Goal: Navigation & Orientation: Find specific page/section

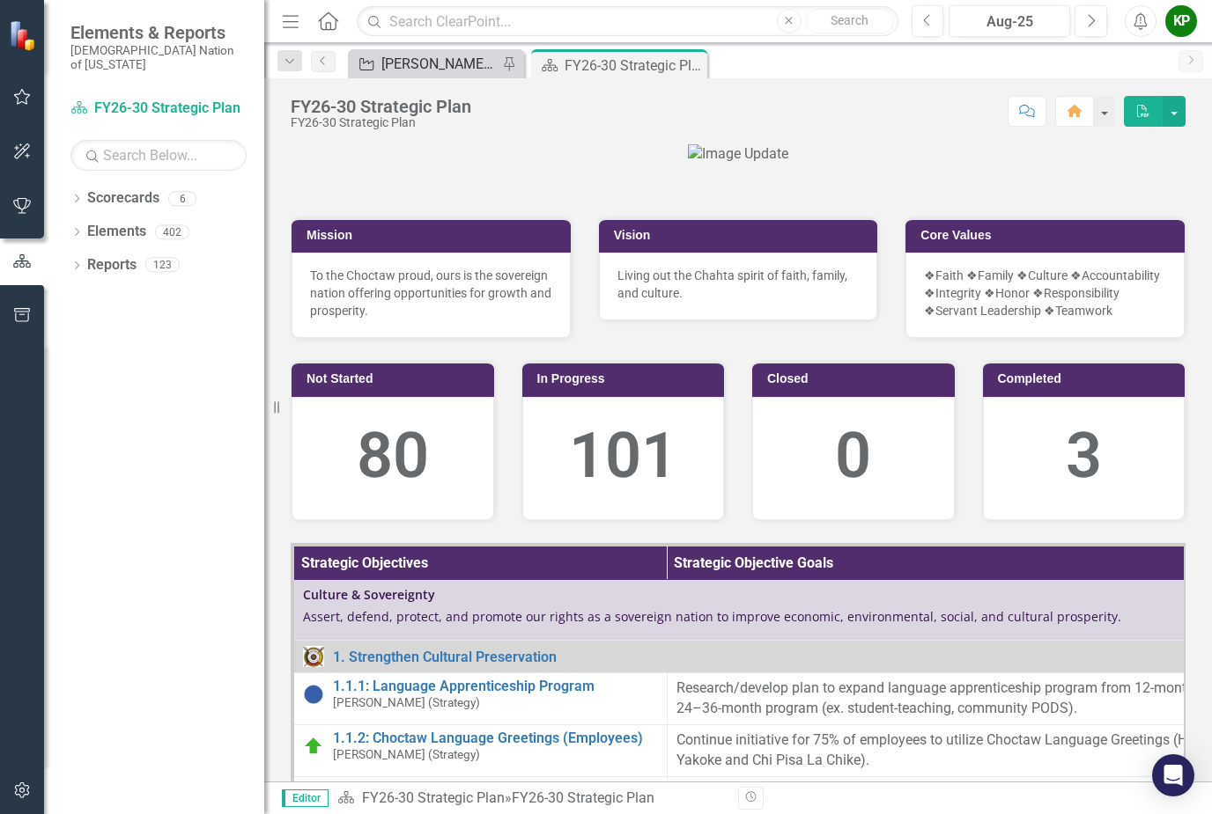
click at [469, 54] on div "[PERSON_NAME] SO's" at bounding box center [439, 64] width 116 height 22
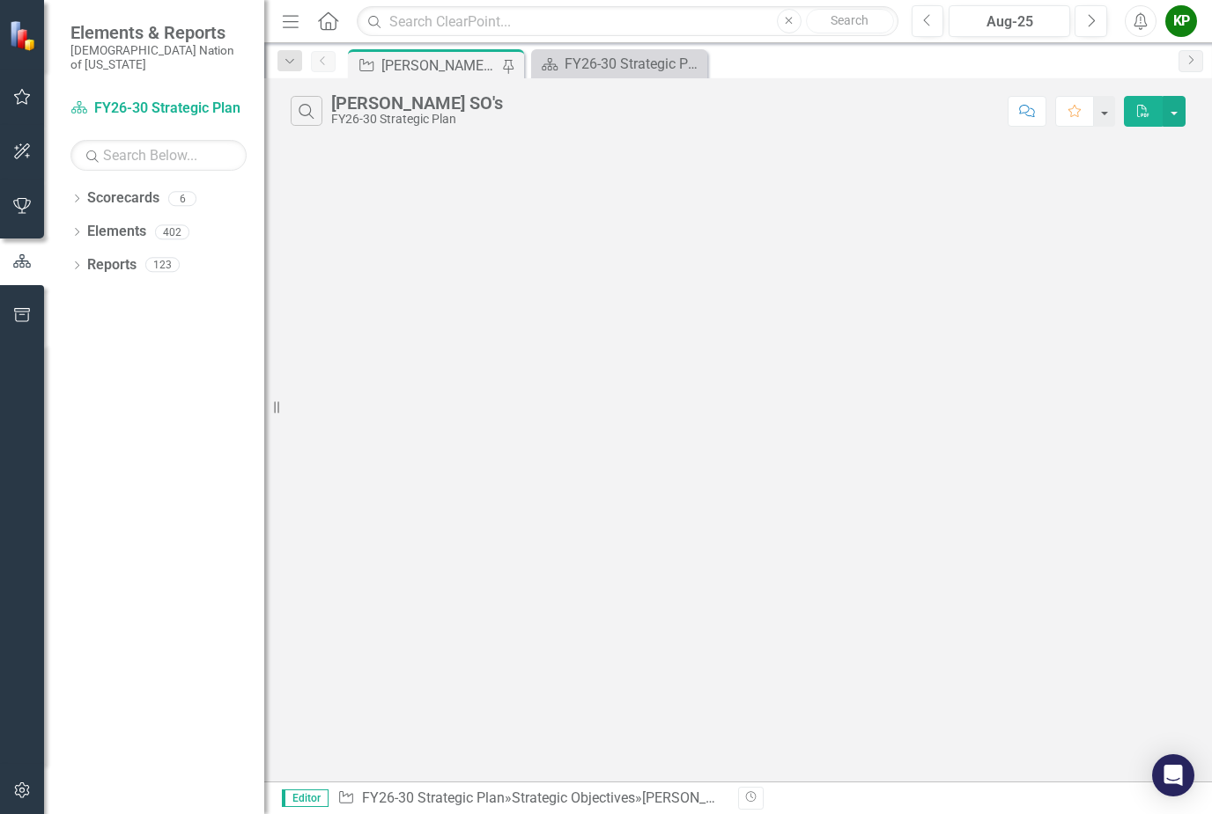
click at [482, 63] on div "[PERSON_NAME] SO's" at bounding box center [439, 66] width 116 height 22
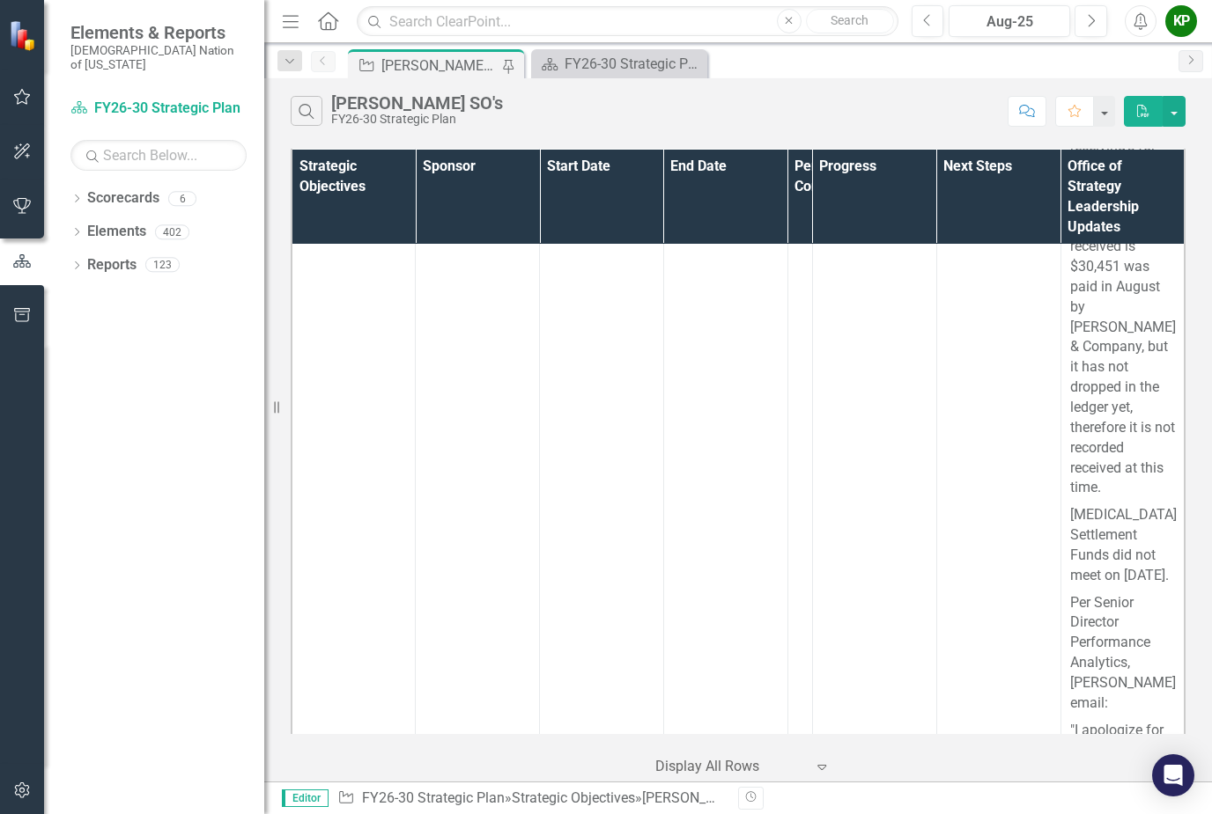
scroll to position [1345, 0]
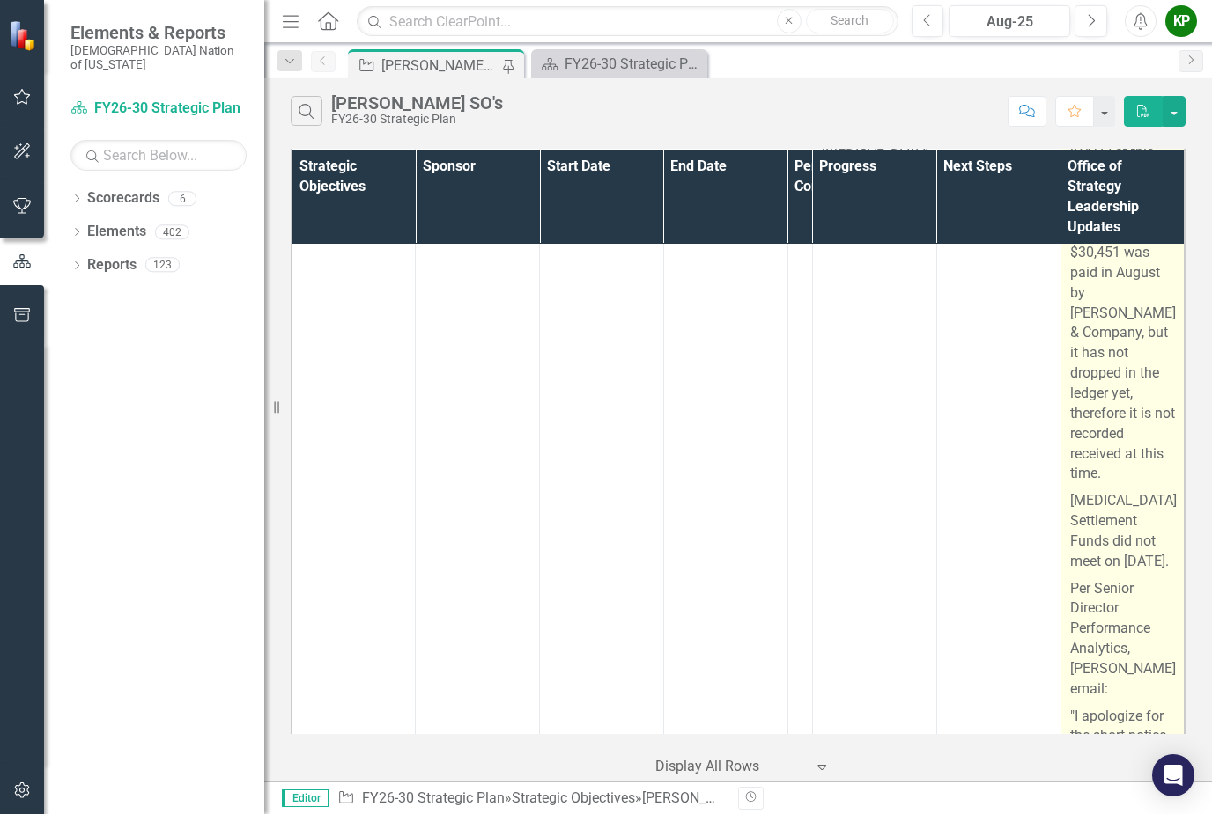
click at [1179, 726] on td "No updates to current action plan. Strategy met with Senior Performance Analyst…" at bounding box center [1122, 471] width 124 height 1206
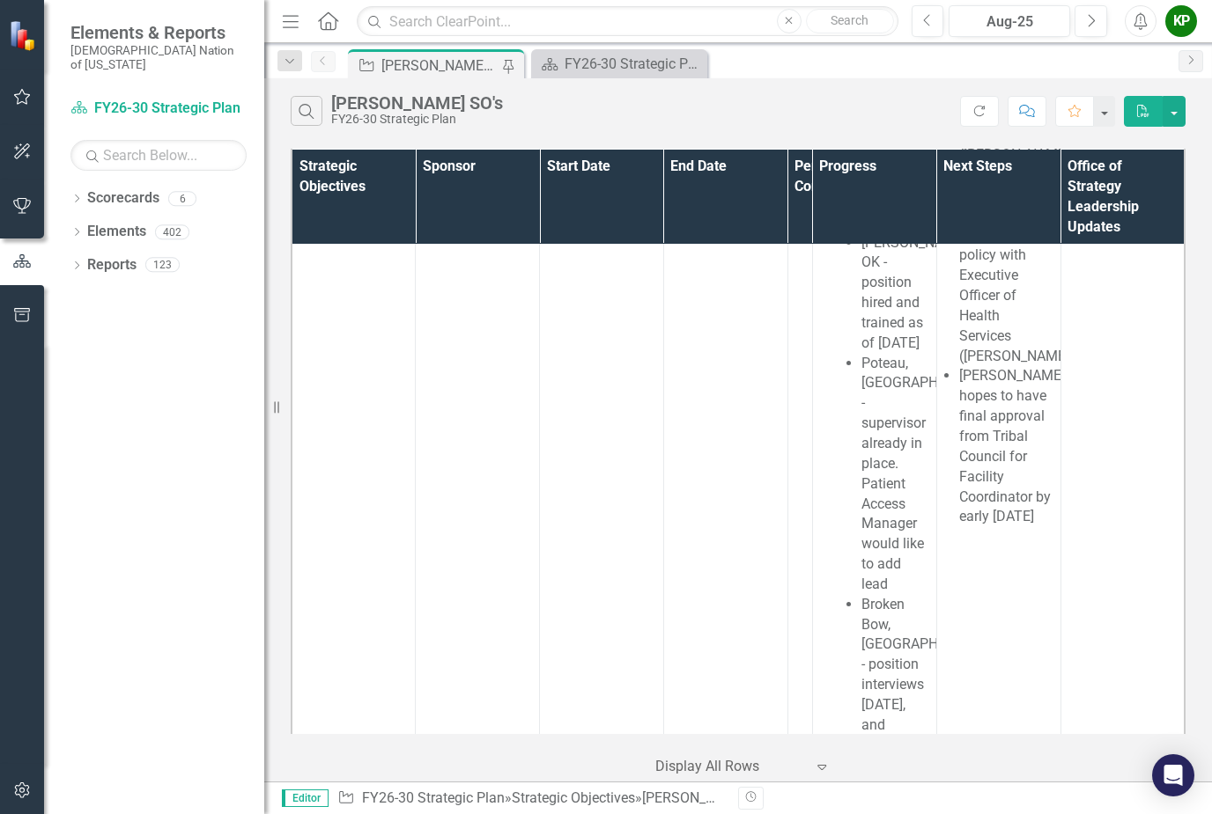
scroll to position [8324, 0]
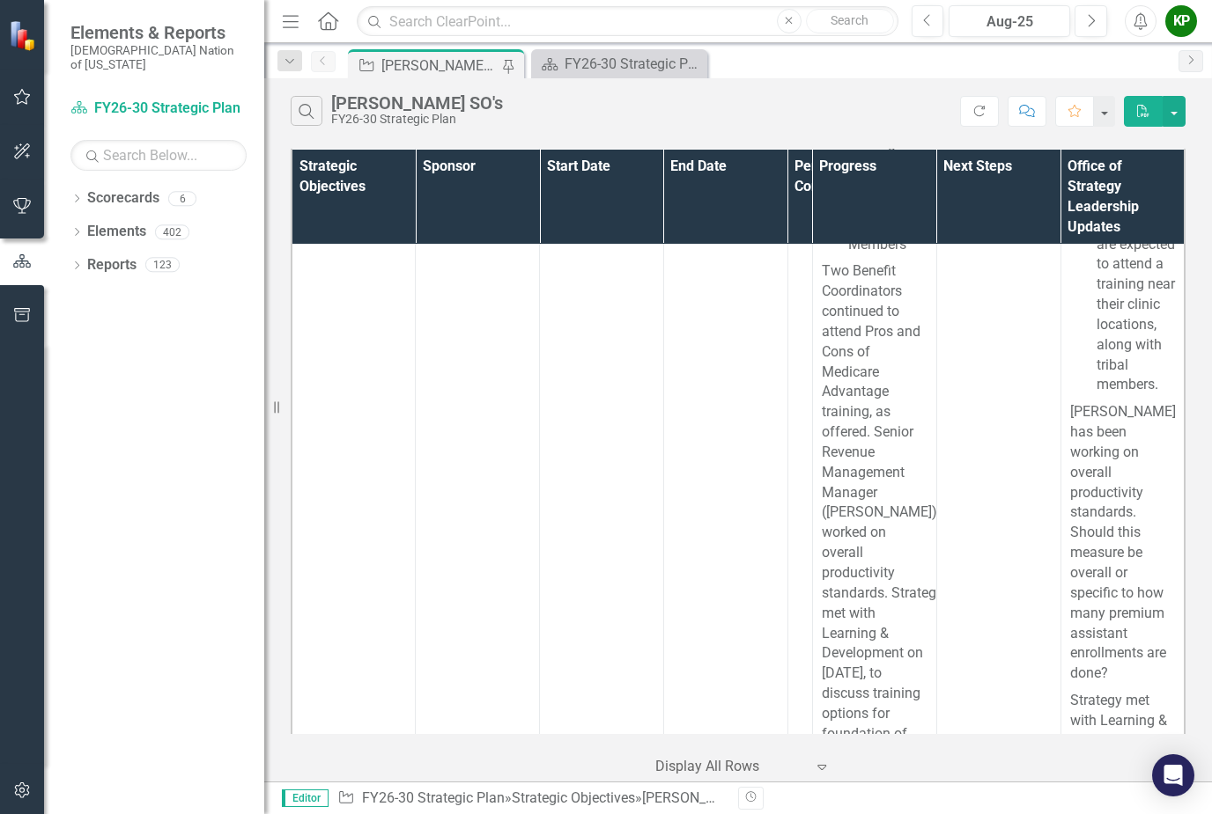
click at [458, 73] on div "[PERSON_NAME] SO's" at bounding box center [439, 66] width 116 height 22
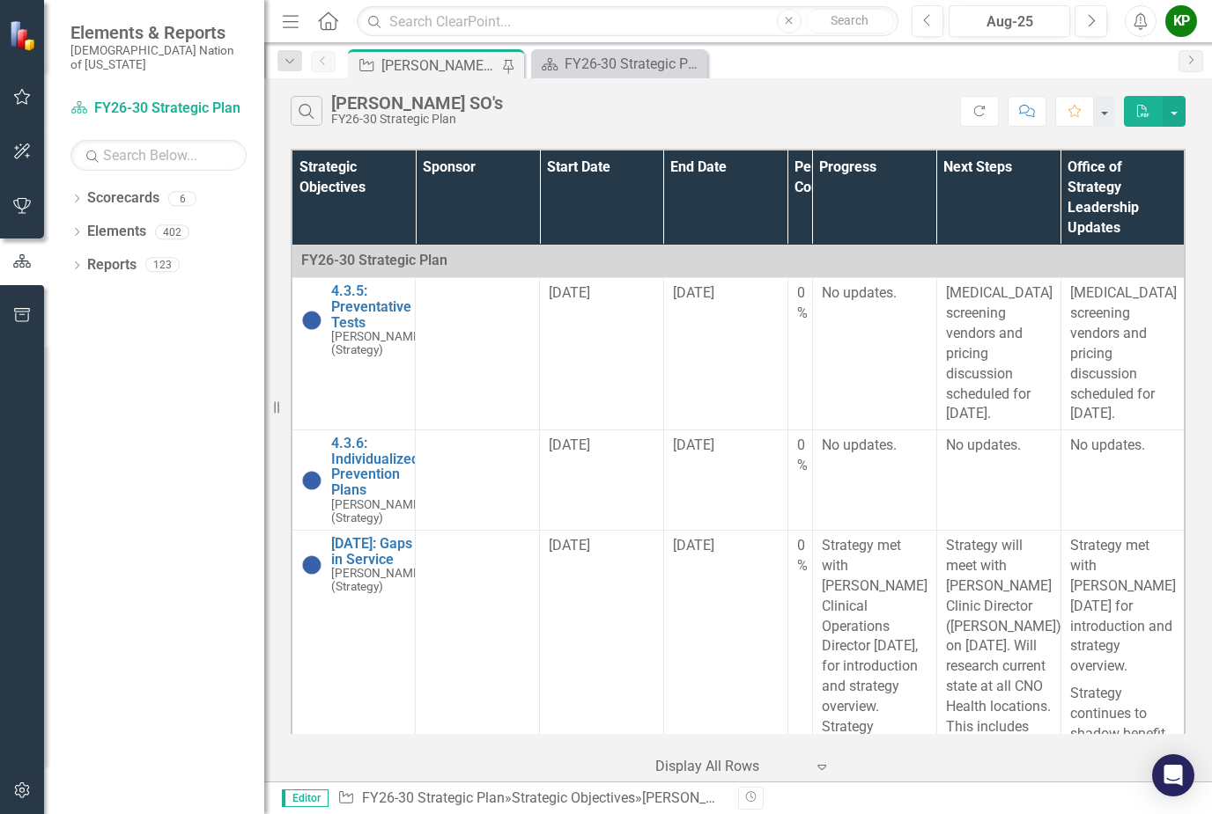
scroll to position [0, 0]
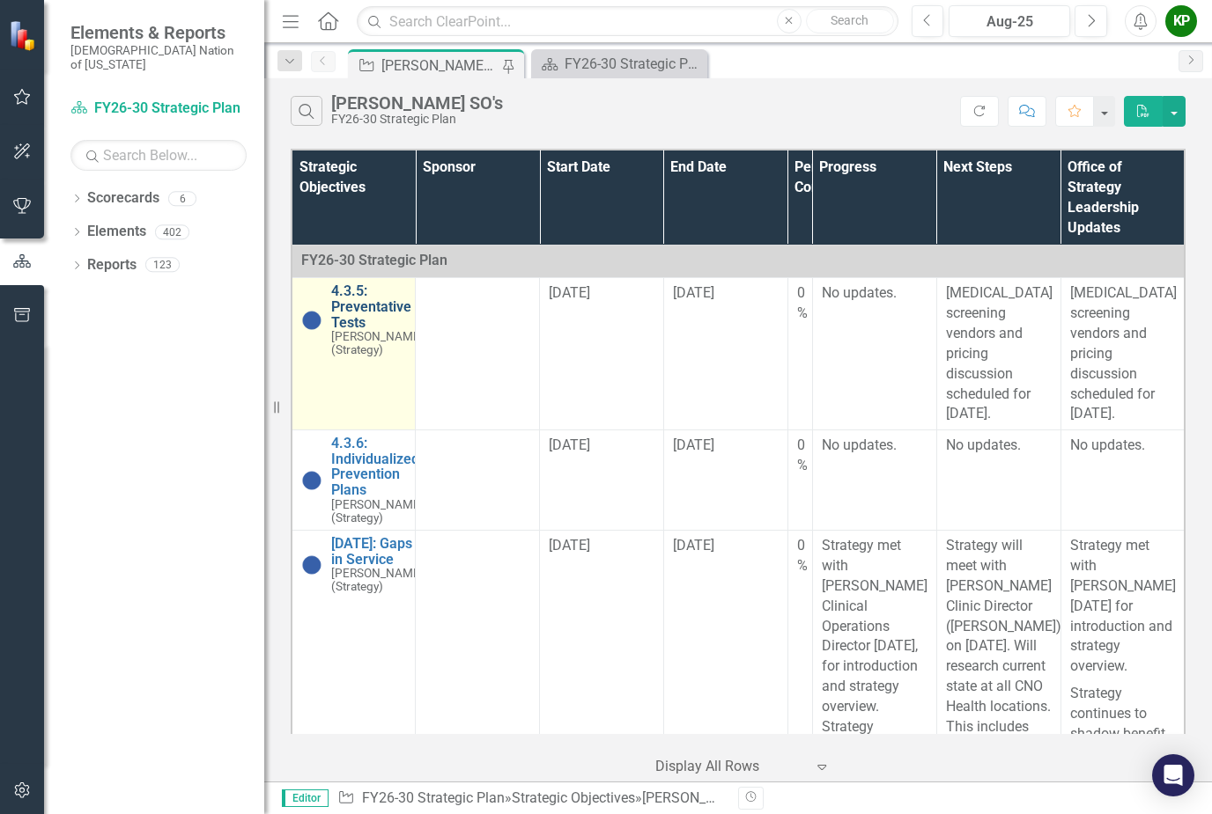
click at [353, 310] on link "4.3.5: Preventative Tests" at bounding box center [377, 307] width 92 height 47
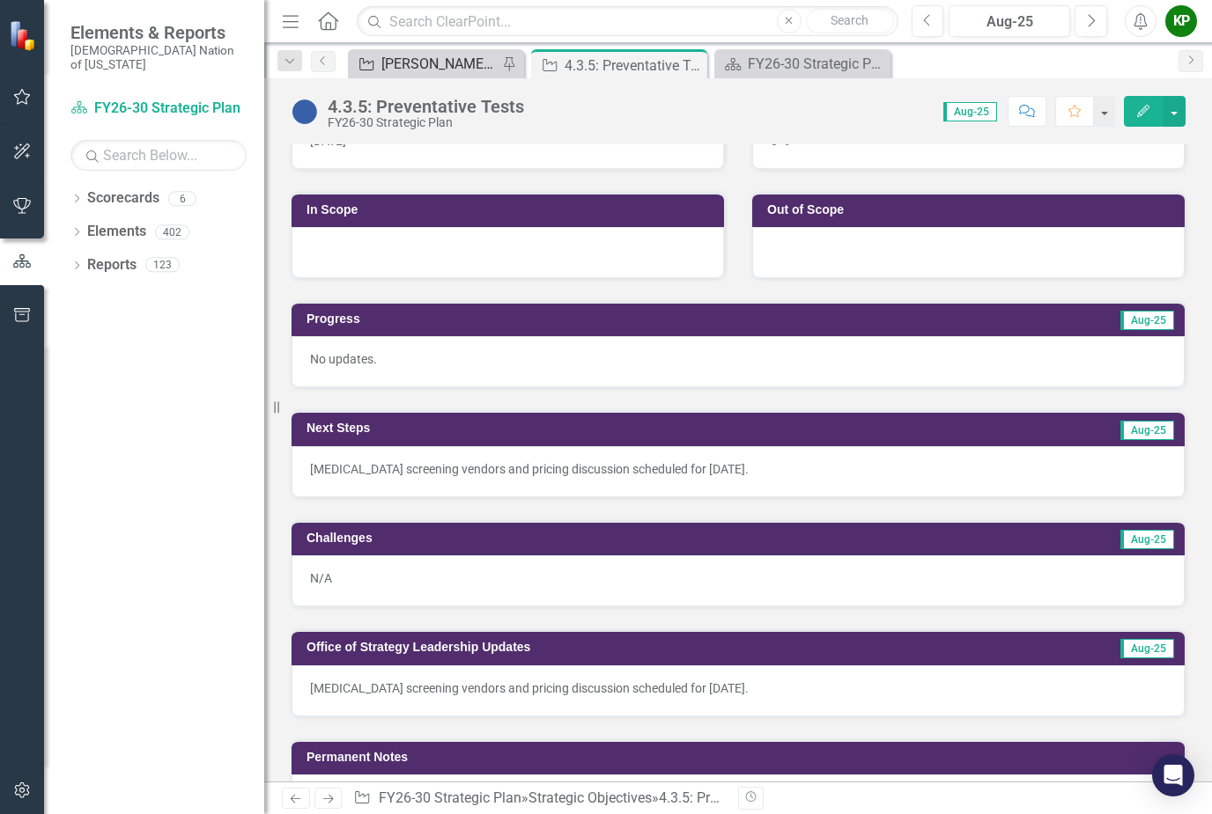
scroll to position [405, 0]
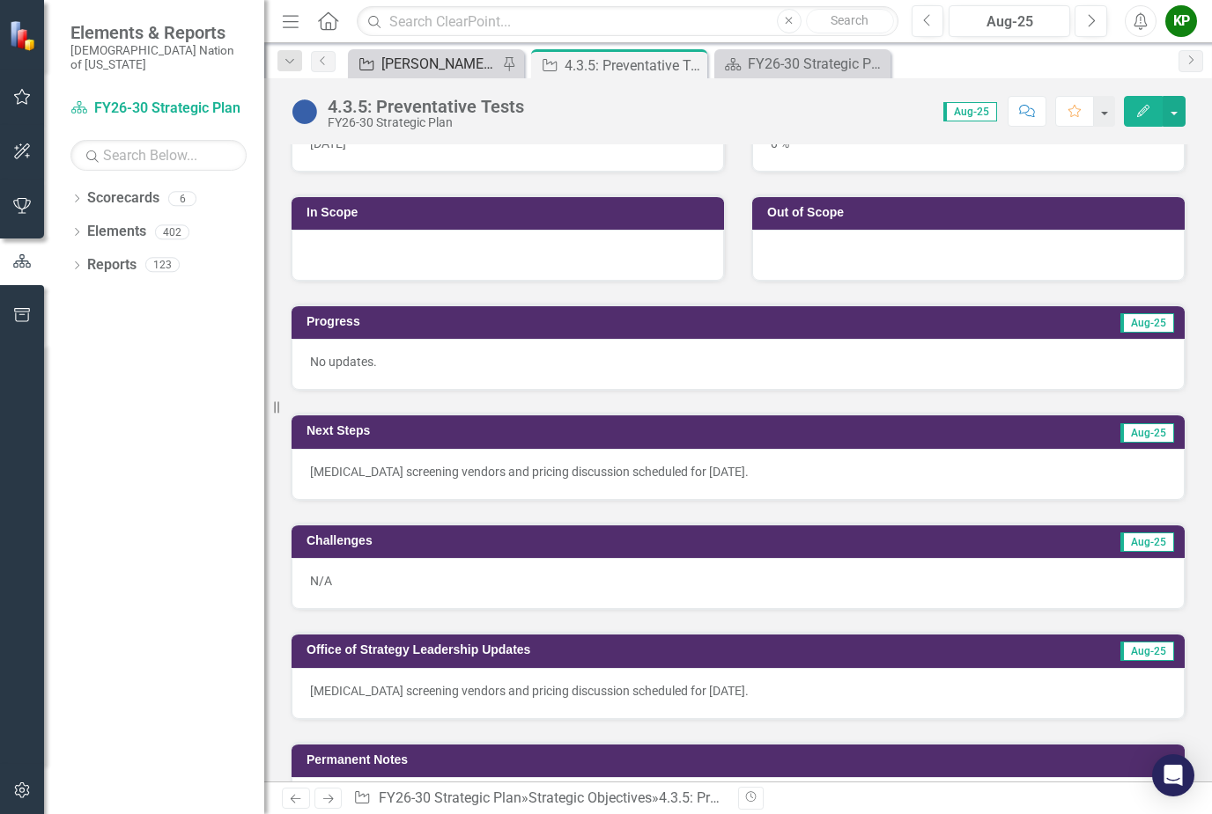
click at [455, 68] on div "[PERSON_NAME] SO's" at bounding box center [439, 64] width 116 height 22
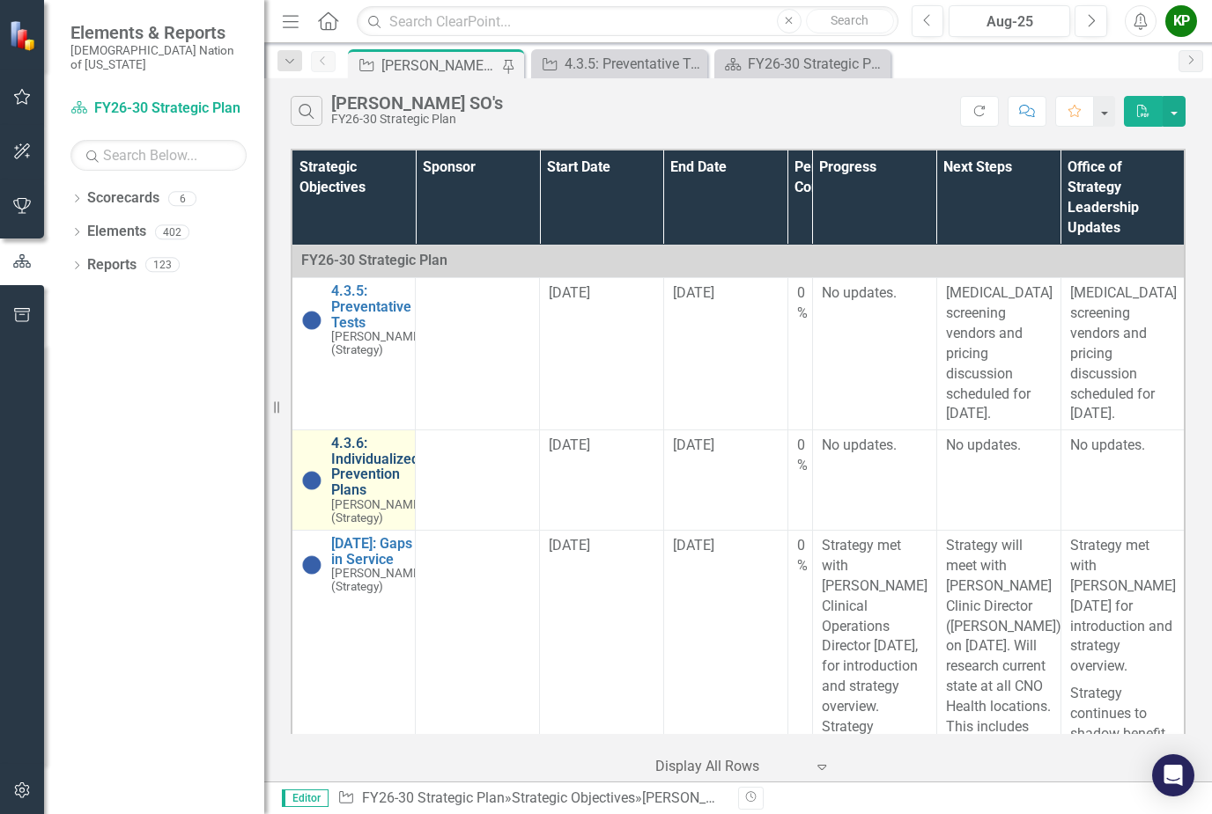
click at [370, 477] on link "4.3.6: Individualized Prevention Plans" at bounding box center [377, 467] width 92 height 62
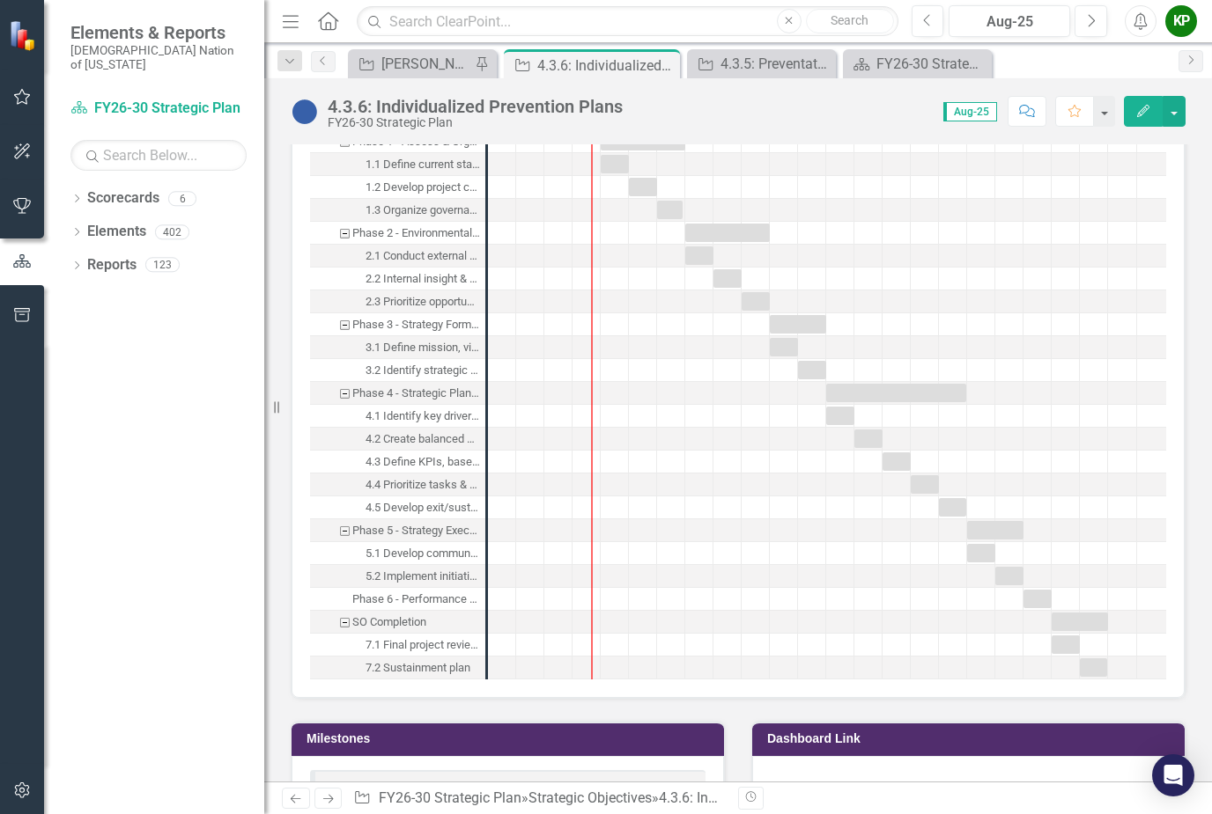
scroll to position [1409, 0]
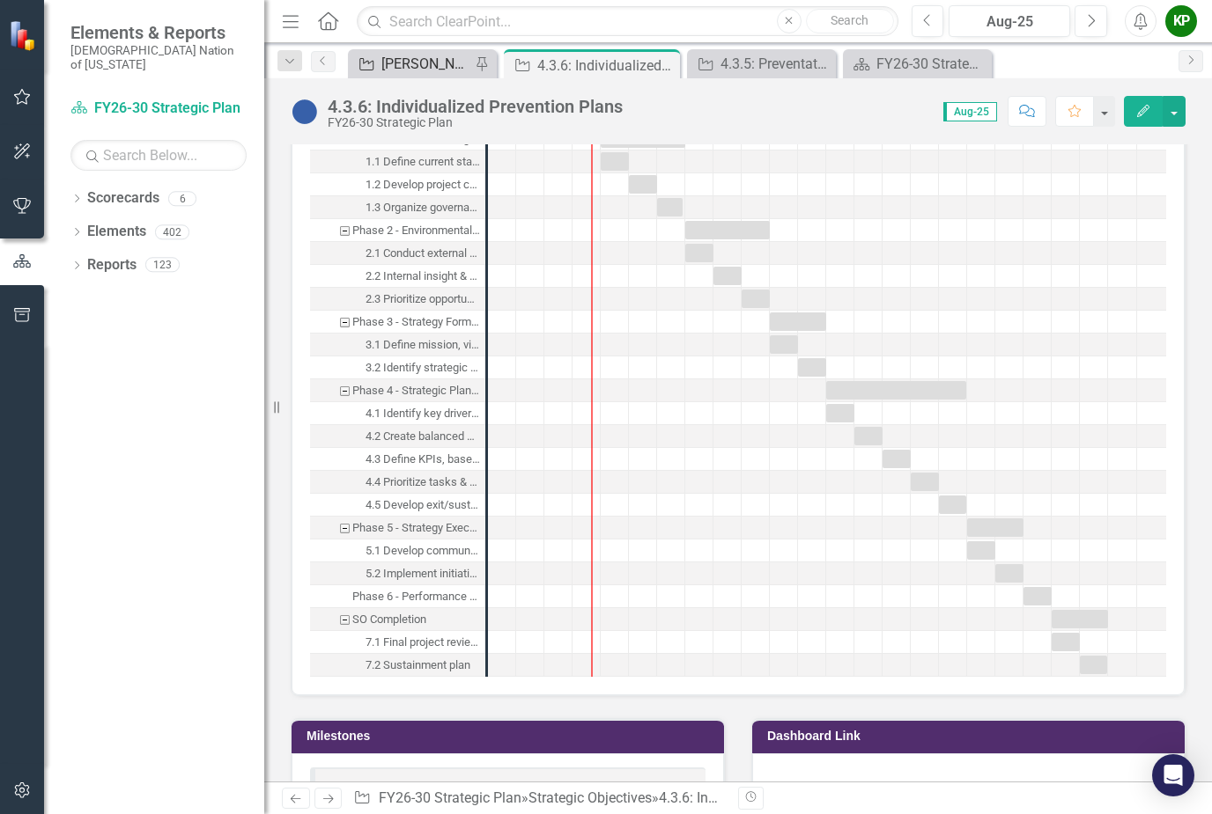
click at [431, 73] on div "[PERSON_NAME] SO's" at bounding box center [425, 64] width 89 height 22
click at [461, 68] on div "[PERSON_NAME] SO's" at bounding box center [425, 64] width 89 height 22
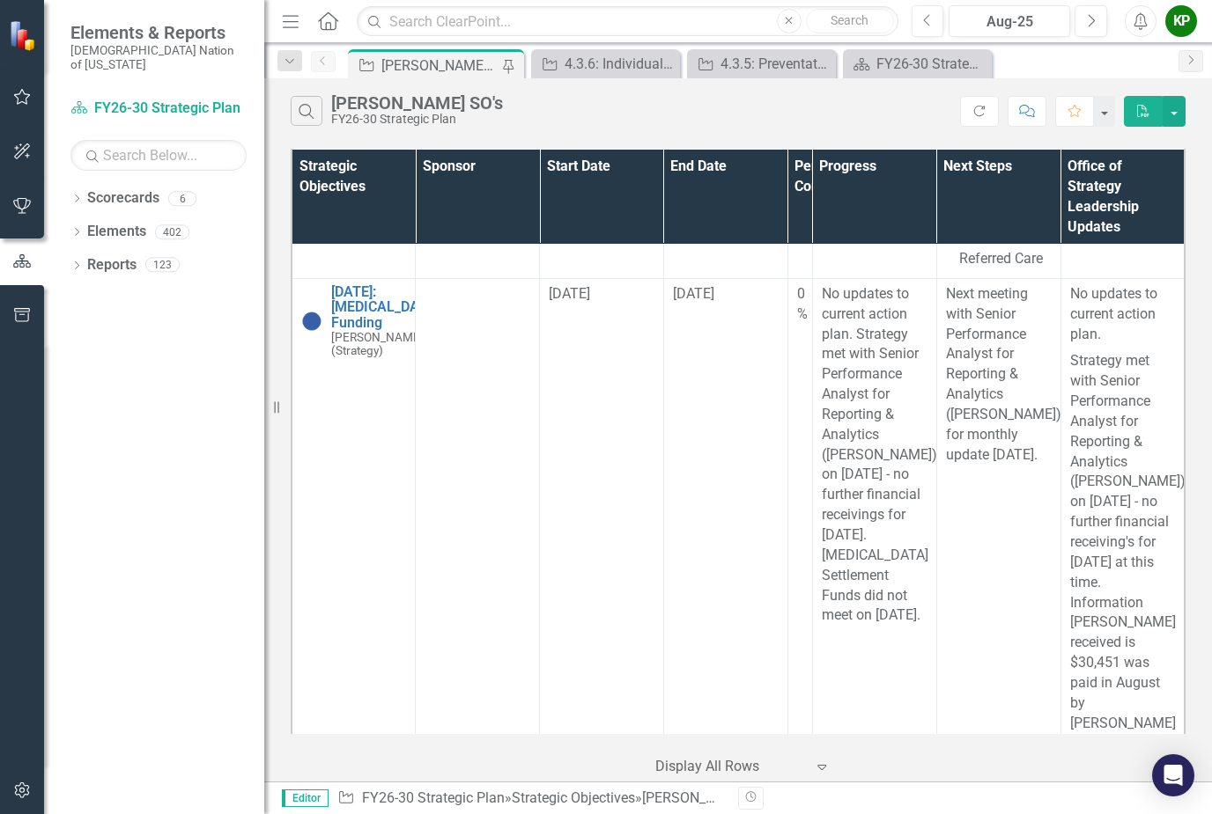
scroll to position [953, 0]
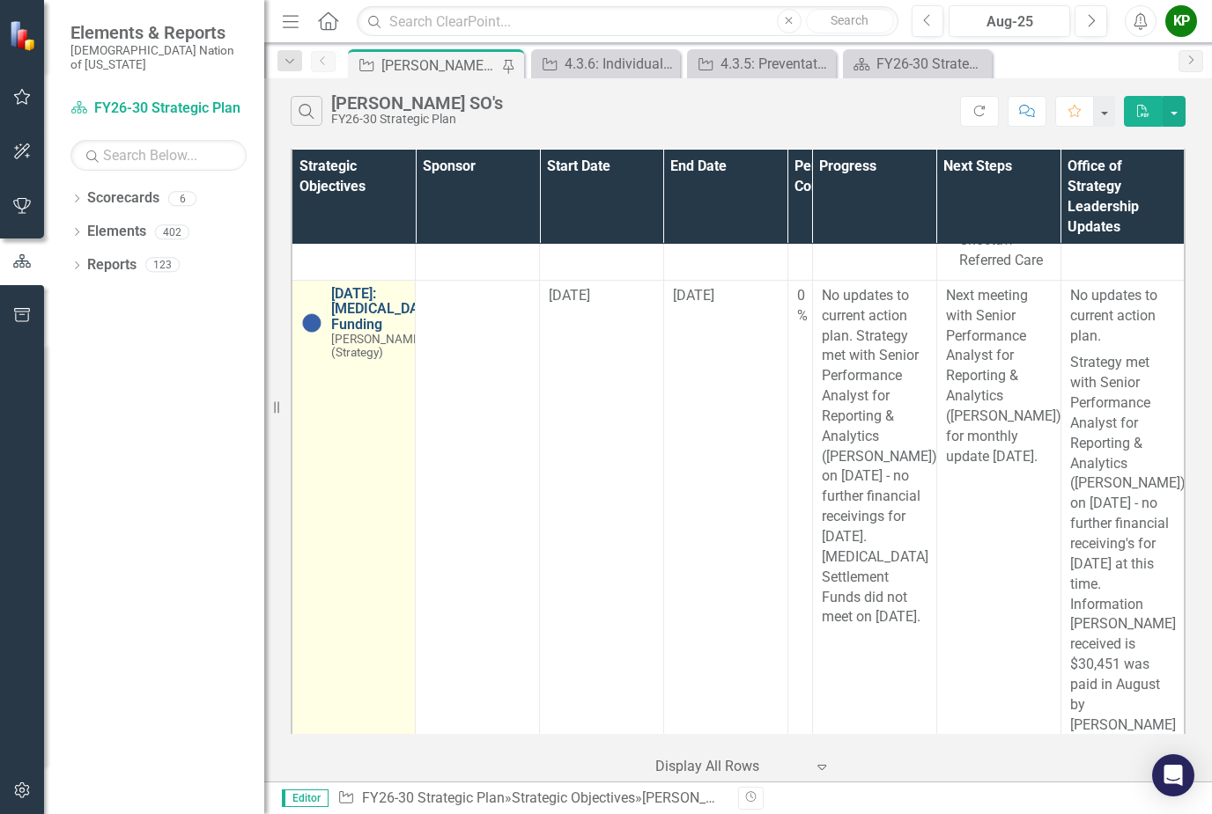
click at [350, 333] on link "[DATE]: [MEDICAL_DATA] Funding" at bounding box center [385, 309] width 108 height 47
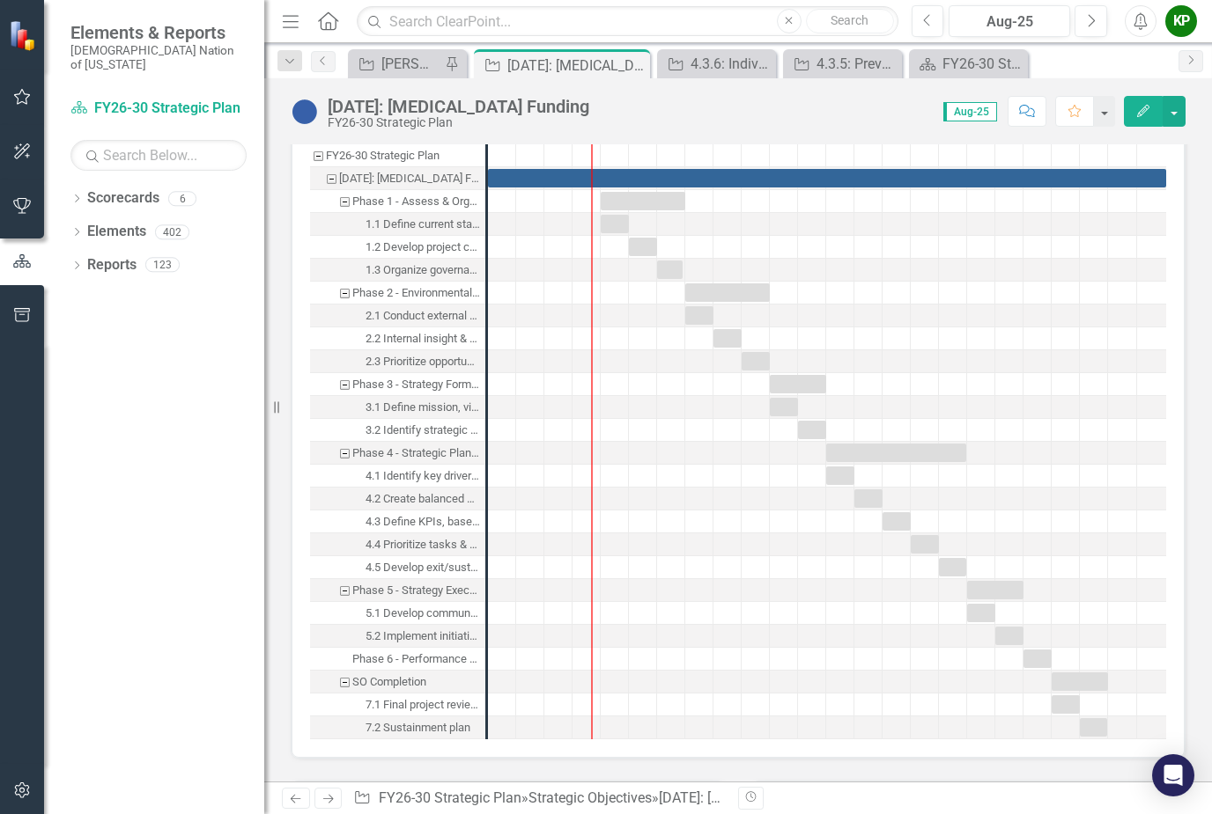
scroll to position [1572, 0]
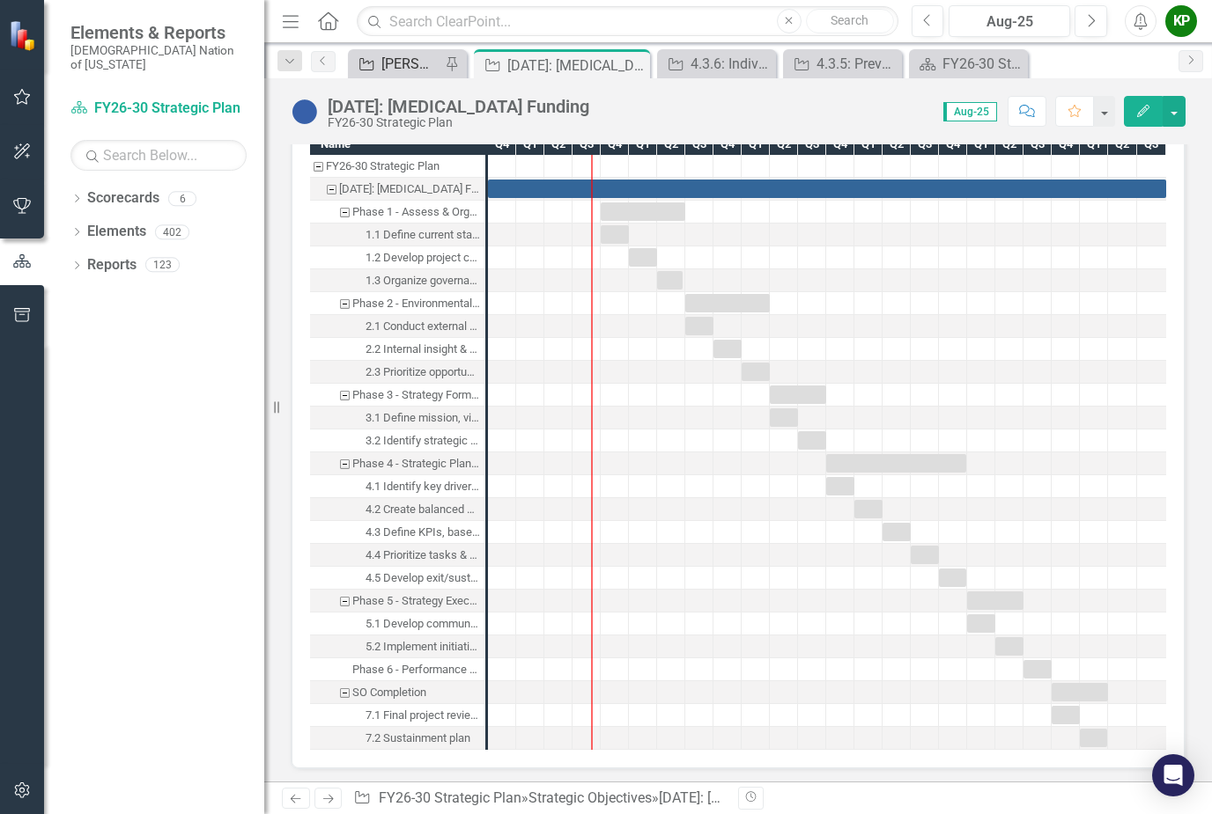
click at [416, 73] on div "[PERSON_NAME] SO's" at bounding box center [410, 64] width 59 height 22
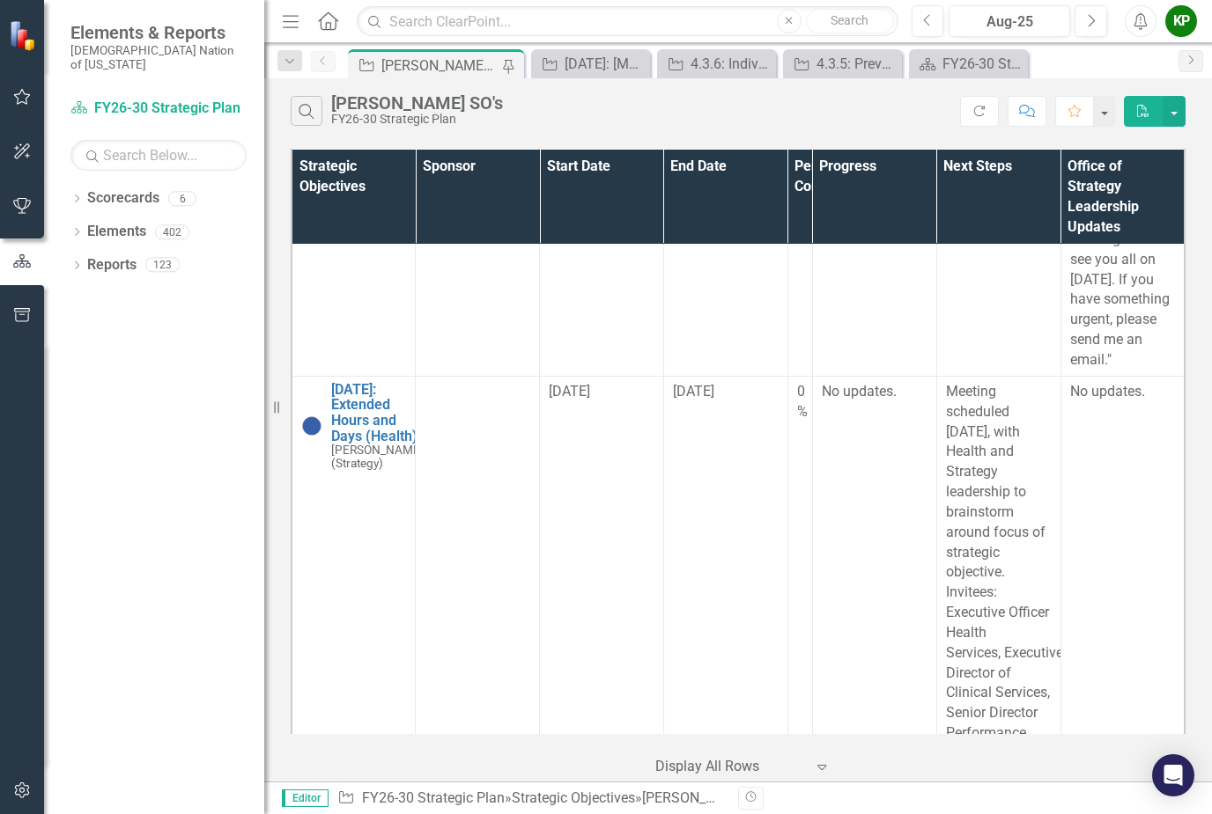
scroll to position [2043, 0]
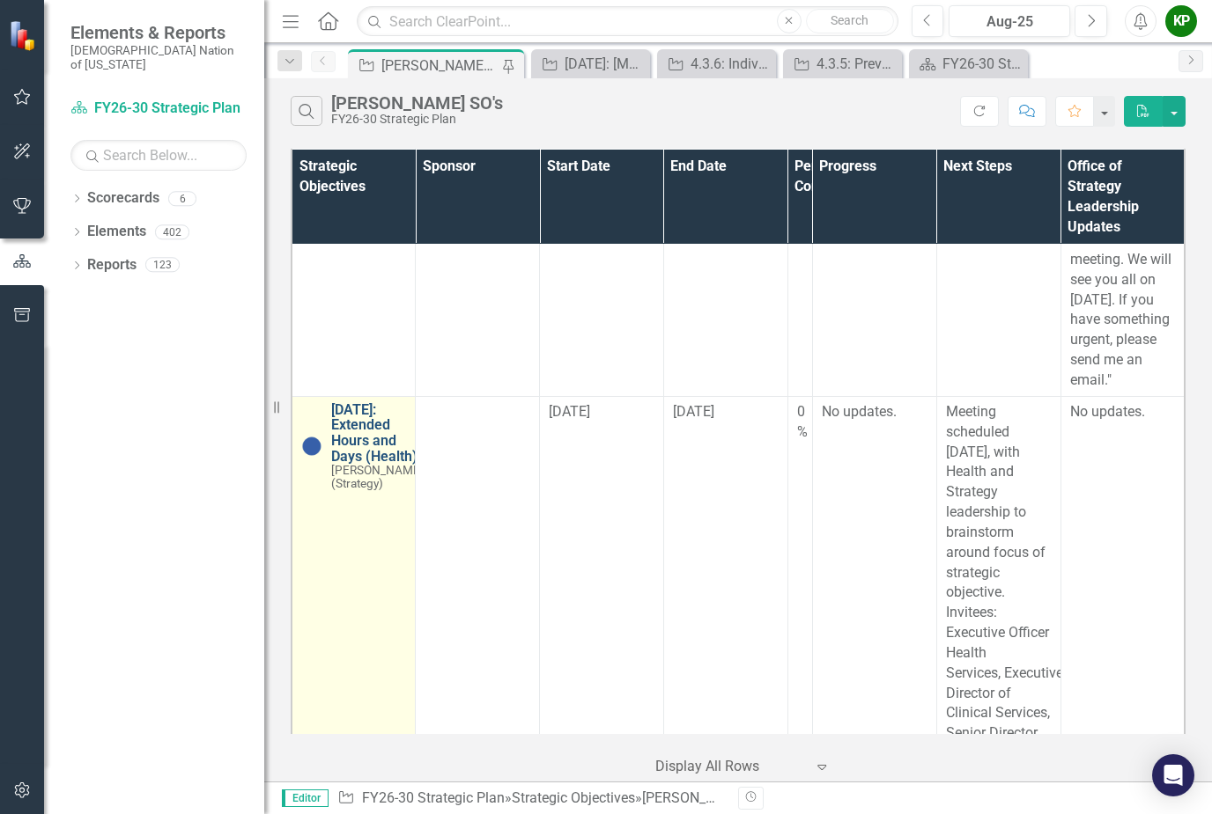
click at [364, 402] on link "[DATE]: Extended Hours and Days (Health)" at bounding box center [377, 433] width 92 height 62
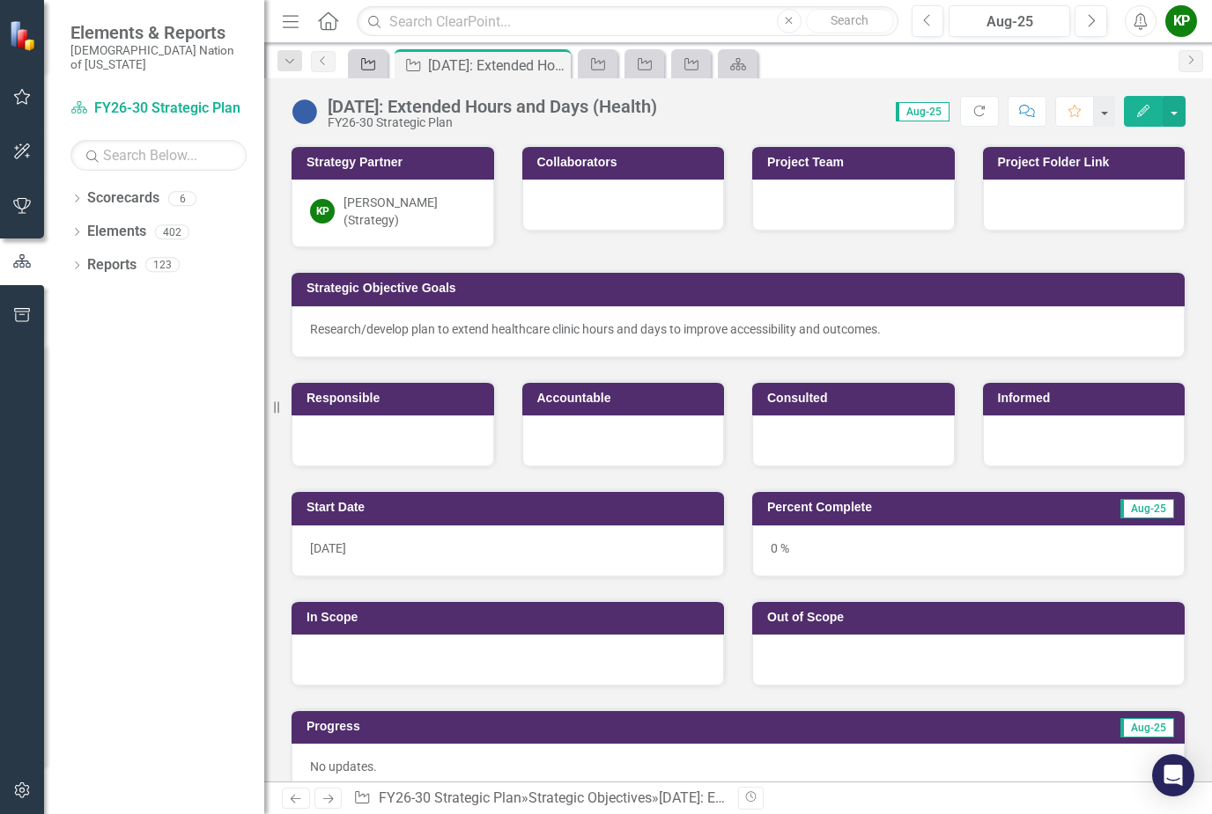
click at [361, 69] on icon "Strategic Objective" at bounding box center [368, 64] width 18 height 14
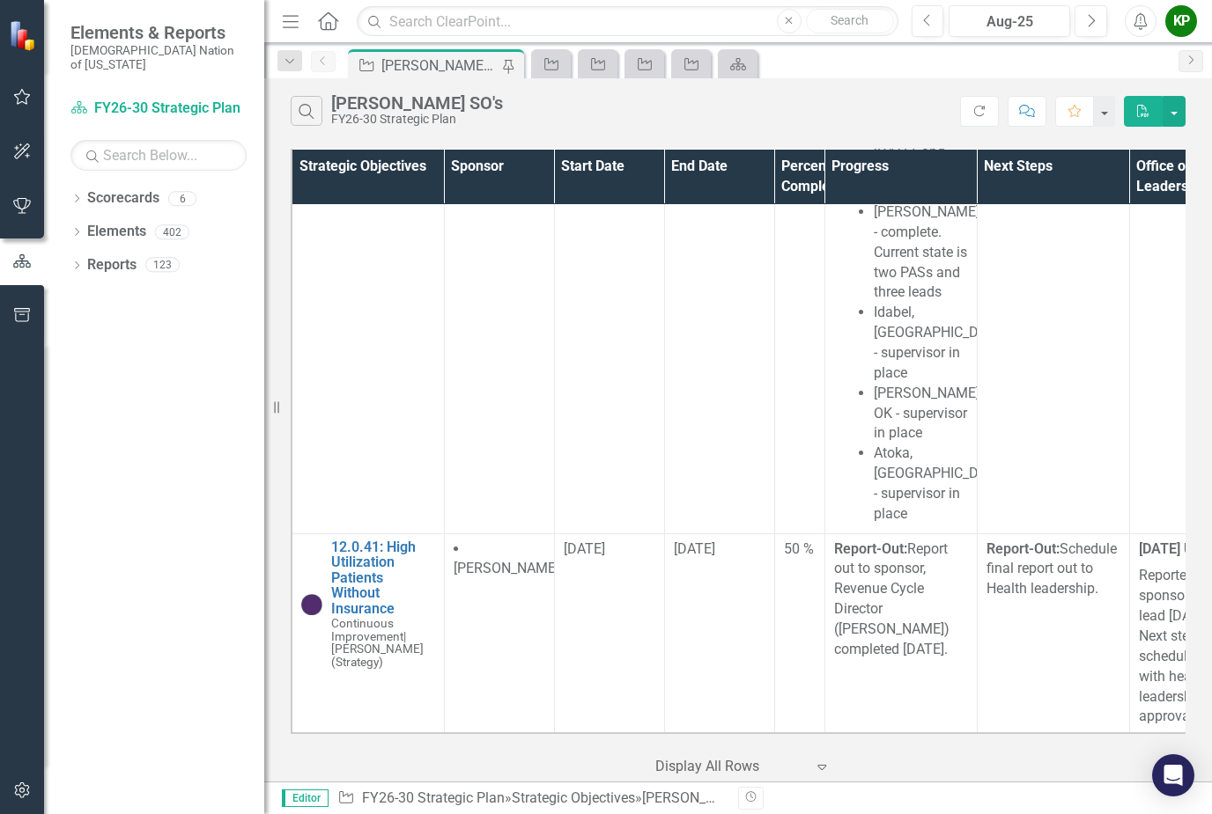
scroll to position [6528, 0]
